Goal: Find specific page/section: Find specific page/section

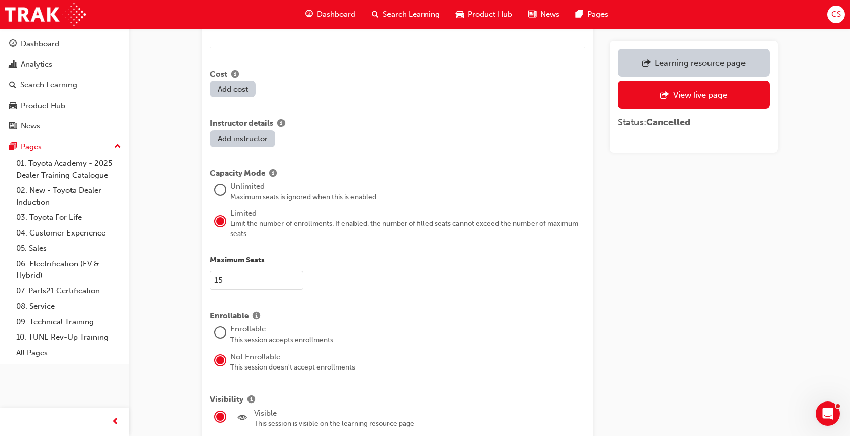
scroll to position [770, 0]
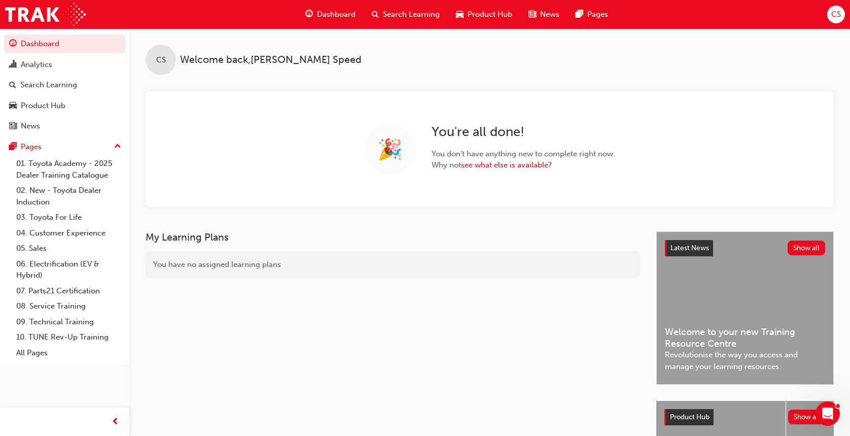
click at [833, 17] on span "CS" at bounding box center [837, 15] width 10 height 12
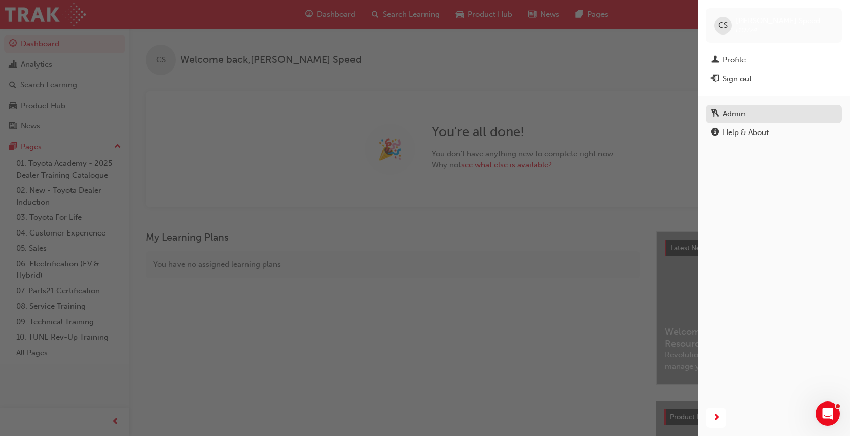
click at [741, 110] on div "Admin" at bounding box center [734, 114] width 23 height 12
